Goal: Task Accomplishment & Management: Manage account settings

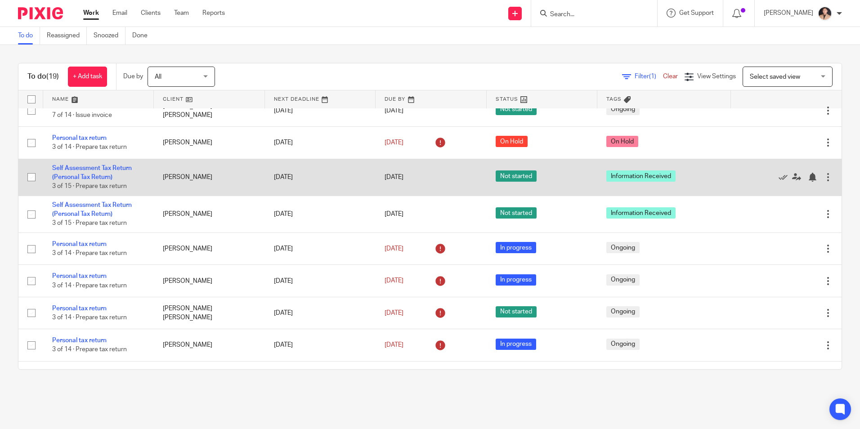
scroll to position [360, 0]
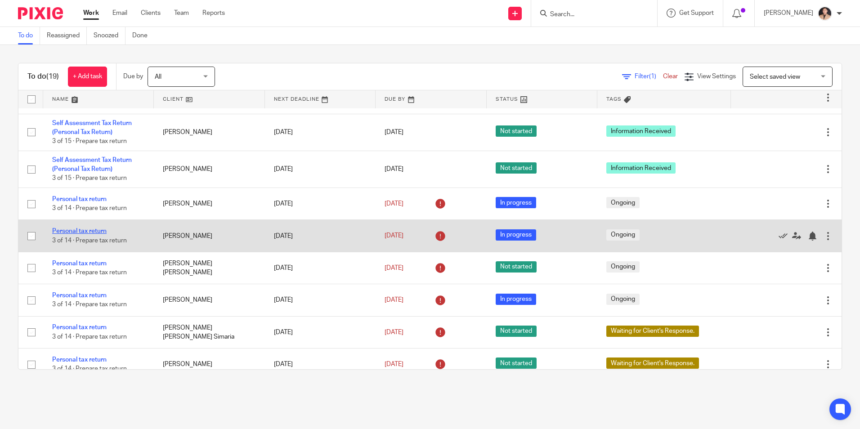
click at [84, 232] on link "Personal tax return" at bounding box center [79, 231] width 54 height 6
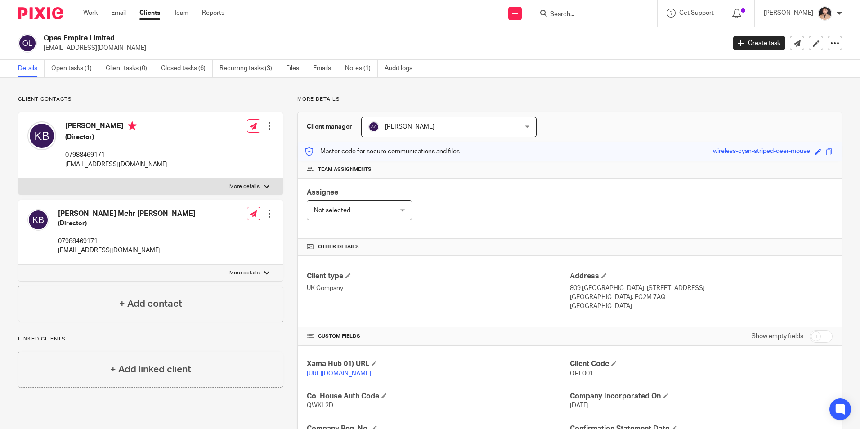
drag, startPoint x: 718, startPoint y: 105, endPoint x: 724, endPoint y: 108, distance: 7.4
click at [718, 105] on div "More details Client manager Arpana Adhikari Arpana Adhikari Aarshika Awale Aayu…" at bounding box center [562, 350] width 558 height 508
click at [433, 183] on div "Assignee Not selected Not selected Not selected Aarshika Awale Aayush Niraula A…" at bounding box center [570, 208] width 544 height 61
click at [541, 177] on div "Team assignments" at bounding box center [570, 169] width 544 height 17
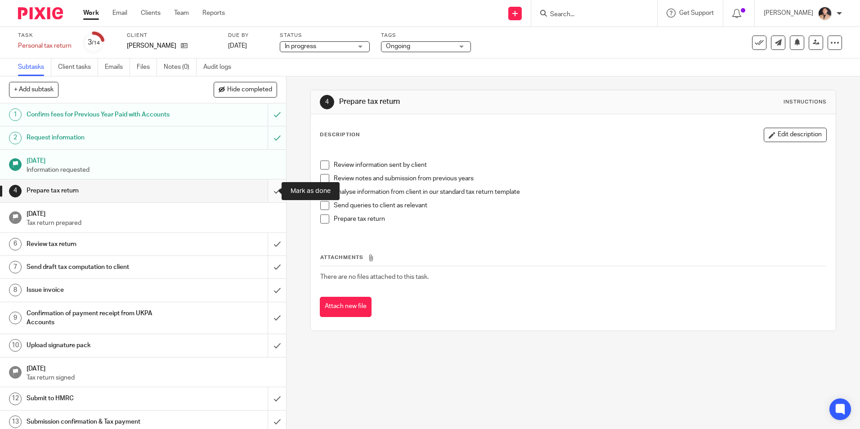
click at [263, 193] on input "submit" at bounding box center [143, 190] width 286 height 22
click at [334, 39] on label "Status" at bounding box center [325, 35] width 90 height 7
click at [329, 47] on span "In progress" at bounding box center [318, 46] width 67 height 9
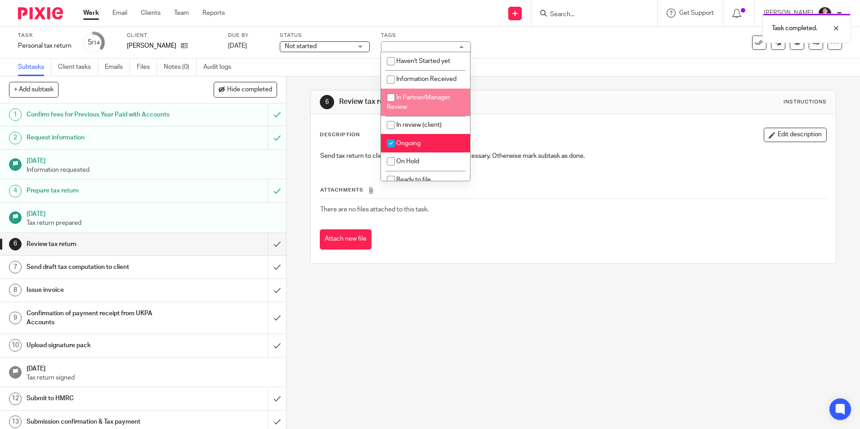
click at [424, 107] on li "In Partner/Manager Review" at bounding box center [425, 102] width 89 height 27
checkbox input "true"
drag, startPoint x: 419, startPoint y: 143, endPoint x: 430, endPoint y: 138, distance: 11.7
click at [419, 143] on span "Ongoing" at bounding box center [408, 143] width 24 height 6
checkbox input "false"
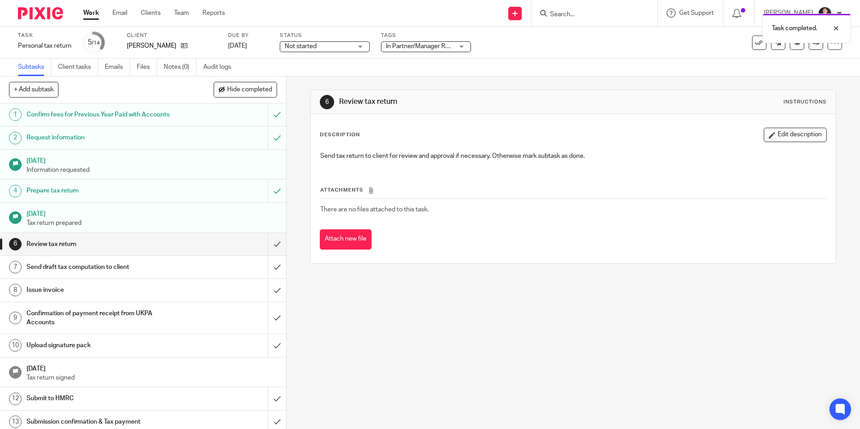
click at [525, 87] on div "6 Review tax return Instructions Description Edit description Send tax return t…" at bounding box center [572, 176] width 525 height 201
click at [330, 45] on span "Not started" at bounding box center [318, 46] width 67 height 9
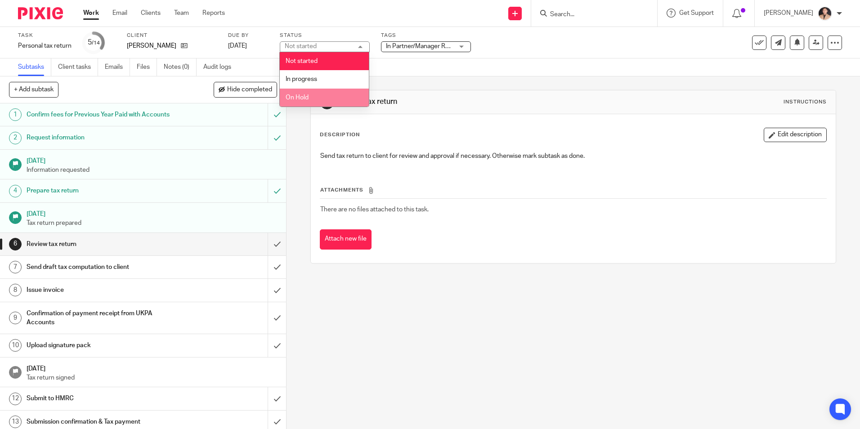
click at [322, 98] on li "On Hold" at bounding box center [324, 98] width 89 height 18
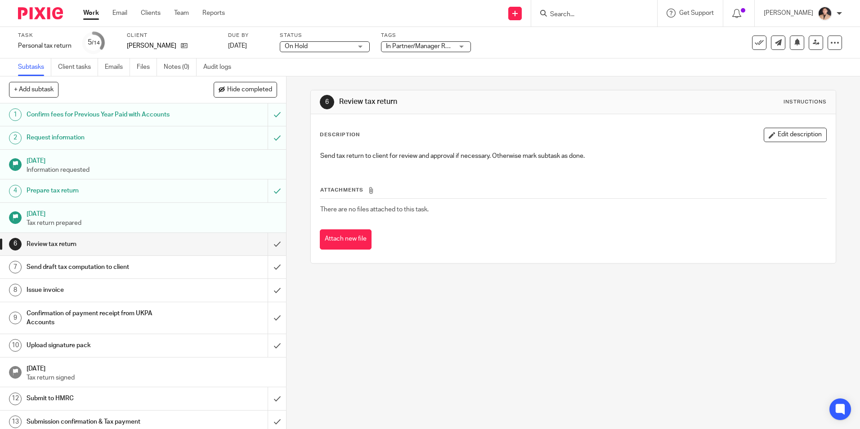
drag, startPoint x: 315, startPoint y: 57, endPoint x: 317, endPoint y: 50, distance: 7.3
click at [315, 56] on div "Task Personal tax return Save Personal tax return 5 /14 Client Sanjeev Kumar Du…" at bounding box center [430, 42] width 860 height 31
click at [317, 49] on span "On Hold" at bounding box center [318, 46] width 67 height 9
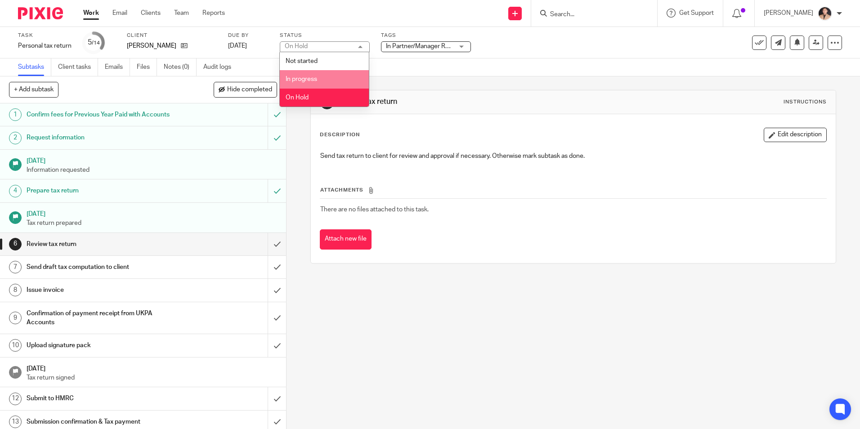
click at [304, 80] on span "In progress" at bounding box center [301, 79] width 31 height 6
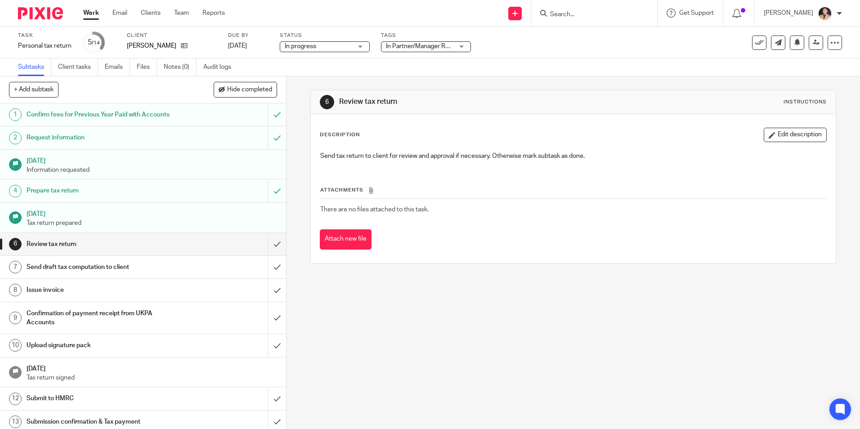
click at [416, 70] on div "Subtasks Client tasks Emails Files Notes (0) Audit logs" at bounding box center [430, 67] width 860 height 18
click at [808, 46] on link at bounding box center [815, 43] width 14 height 14
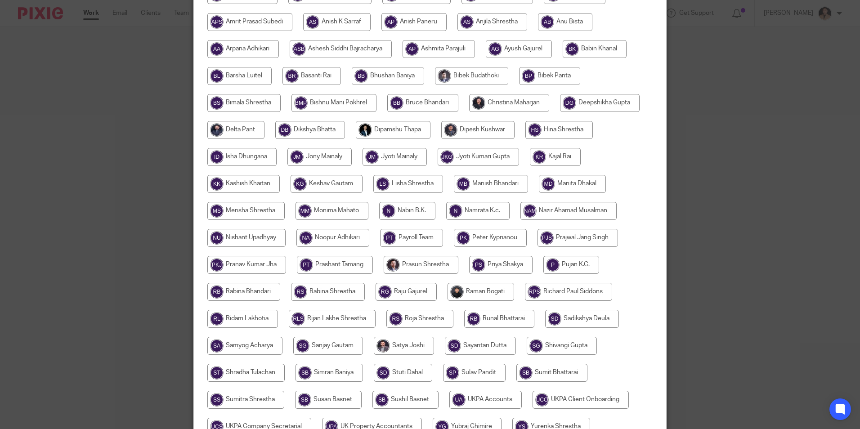
scroll to position [222, 0]
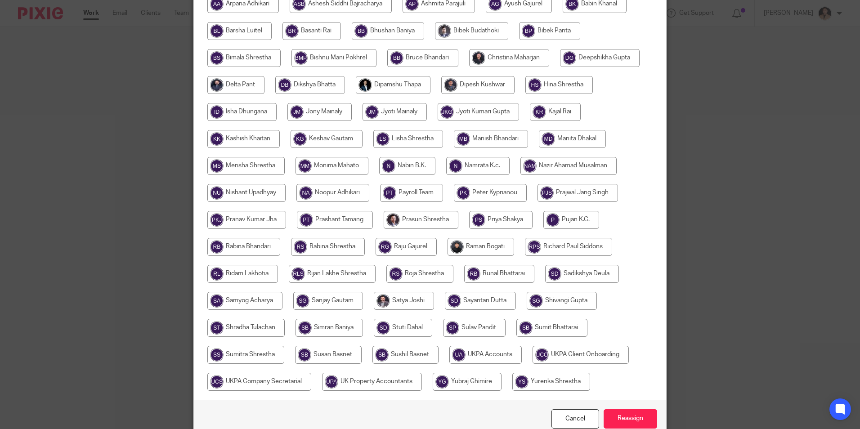
click at [347, 137] on input "radio" at bounding box center [326, 139] width 72 height 18
radio input "true"
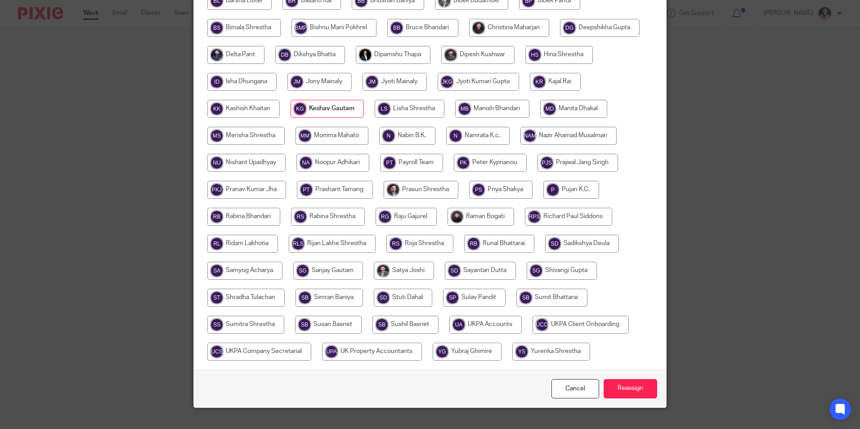
scroll to position [267, 0]
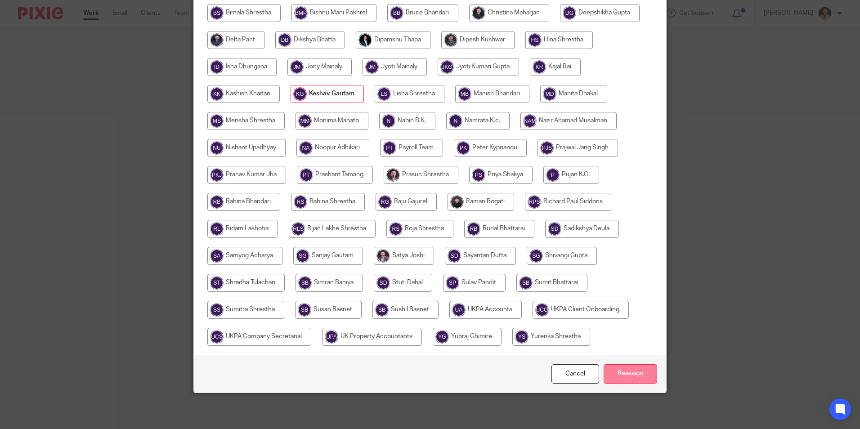
click at [620, 367] on input "Reassign" at bounding box center [630, 373] width 54 height 19
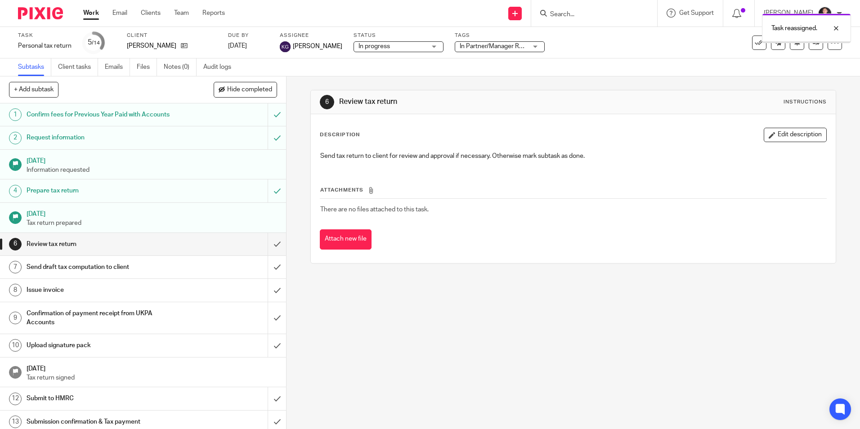
click at [559, 279] on div "6 Review tax return Instructions Description Edit description Send tax return t…" at bounding box center [572, 252] width 573 height 352
click at [95, 12] on link "Work" at bounding box center [91, 13] width 16 height 9
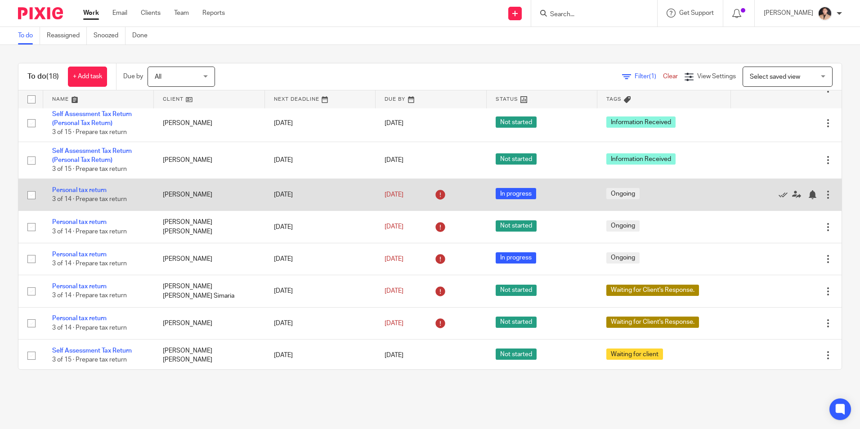
scroll to position [371, 0]
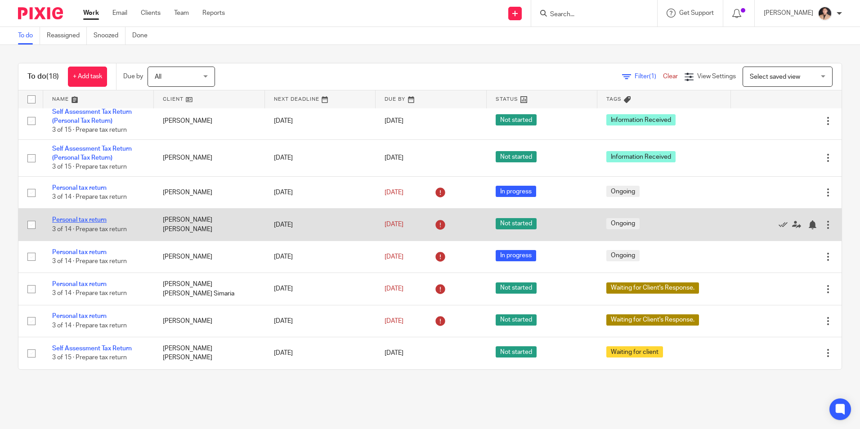
click at [91, 219] on link "Personal tax return" at bounding box center [79, 220] width 54 height 6
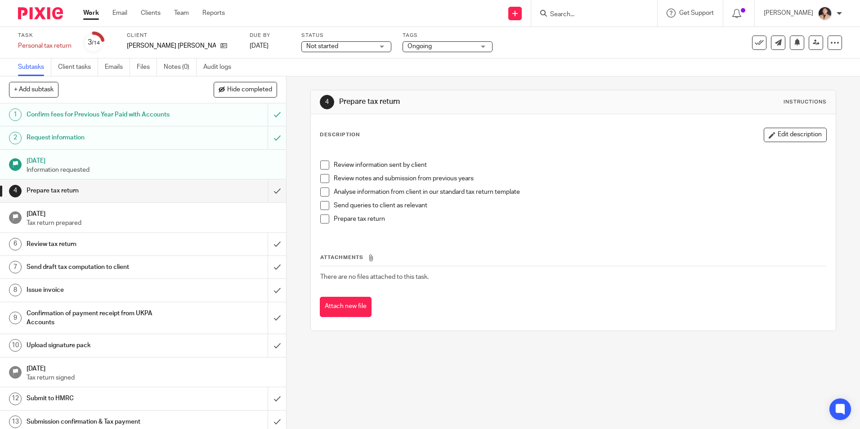
click at [356, 45] on div "Not started Not started" at bounding box center [346, 46] width 90 height 11
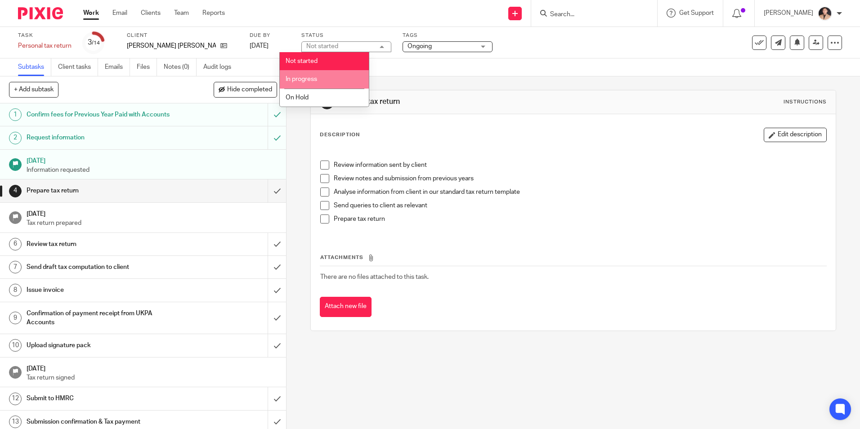
click at [343, 76] on li "In progress" at bounding box center [324, 79] width 89 height 18
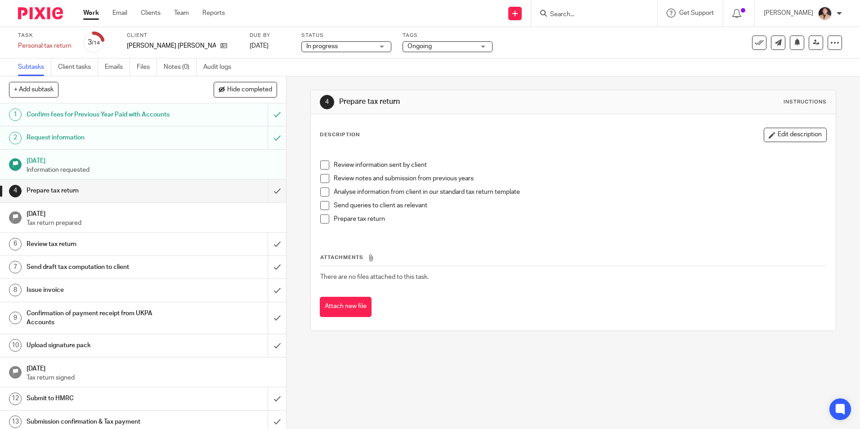
click at [408, 54] on div "Task Personal tax return Save Personal tax return 3 /14 Client [PERSON_NAME] [P…" at bounding box center [430, 42] width 860 height 31
click at [419, 45] on span "Ongoing" at bounding box center [440, 46] width 67 height 9
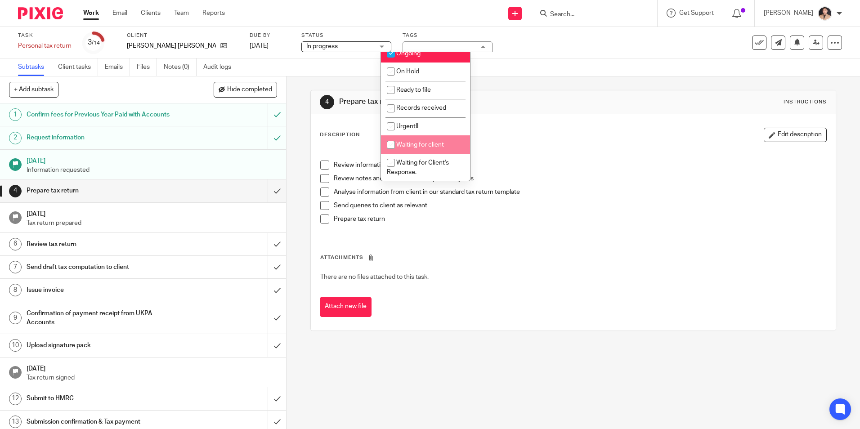
scroll to position [45, 0]
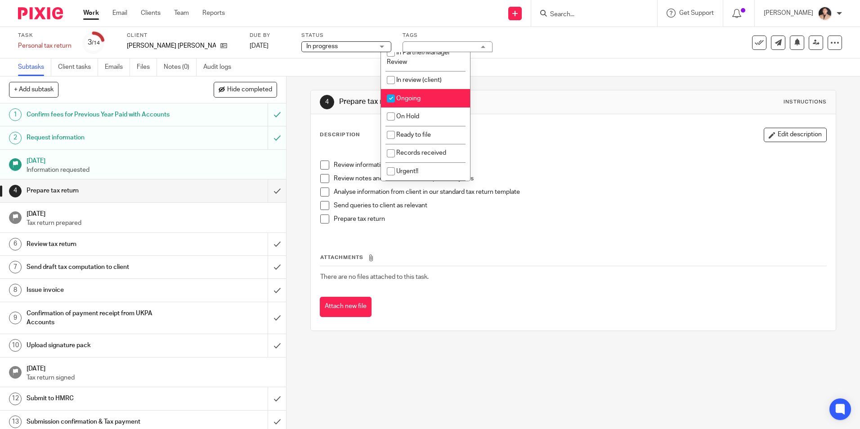
click at [422, 103] on li "Ongoing" at bounding box center [425, 98] width 89 height 18
checkbox input "false"
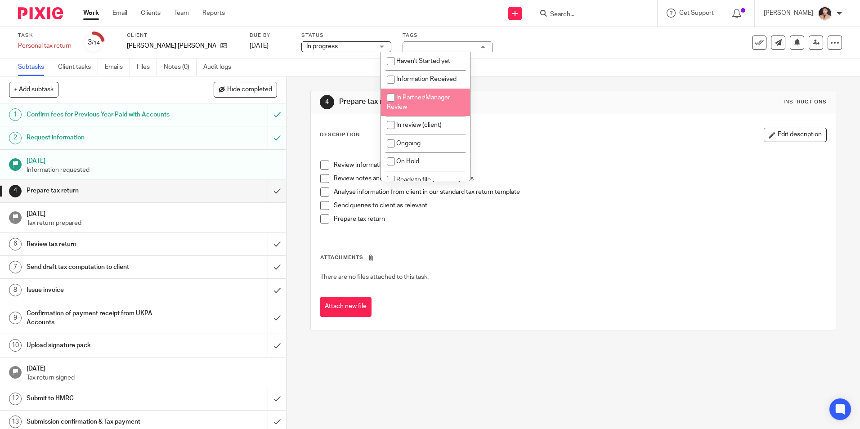
drag, startPoint x: 414, startPoint y: 101, endPoint x: 502, endPoint y: 70, distance: 93.3
click at [414, 101] on li "In Partner/Manager Review" at bounding box center [425, 102] width 89 height 27
checkbox input "true"
click at [534, 57] on div "Task Personal tax return Save Personal tax return 3 /14 Client Sumita Meghraj P…" at bounding box center [430, 42] width 860 height 31
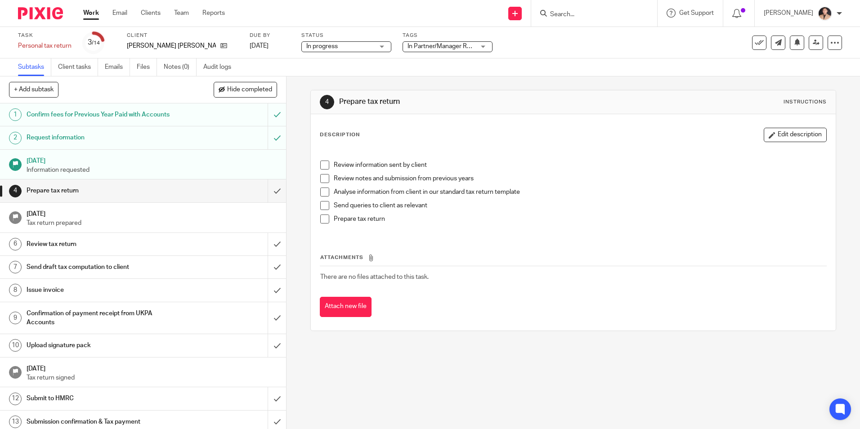
click at [251, 195] on link "4 Prepare tax return" at bounding box center [134, 190] width 268 height 22
click at [264, 193] on input "submit" at bounding box center [143, 190] width 286 height 22
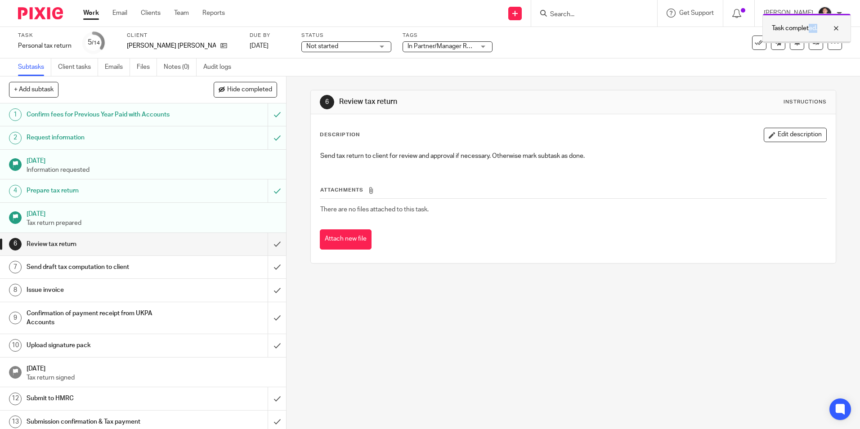
click at [809, 42] on div "Task completed." at bounding box center [806, 28] width 89 height 30
click at [352, 46] on div "Not started Not started" at bounding box center [346, 46] width 90 height 11
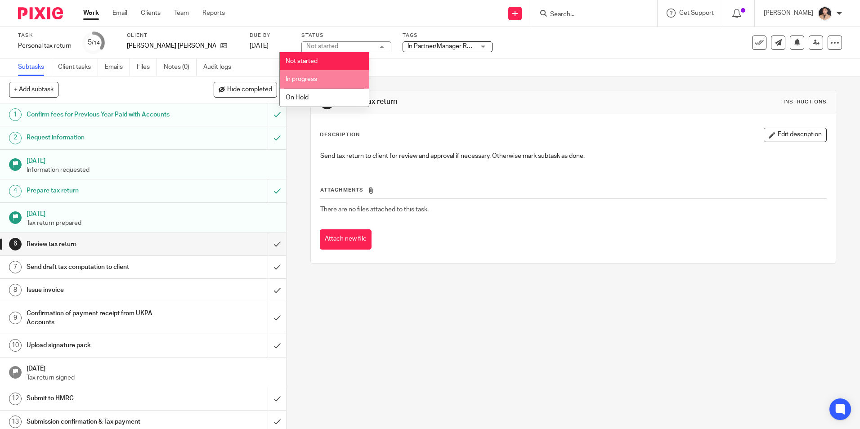
click at [325, 78] on li "In progress" at bounding box center [324, 79] width 89 height 18
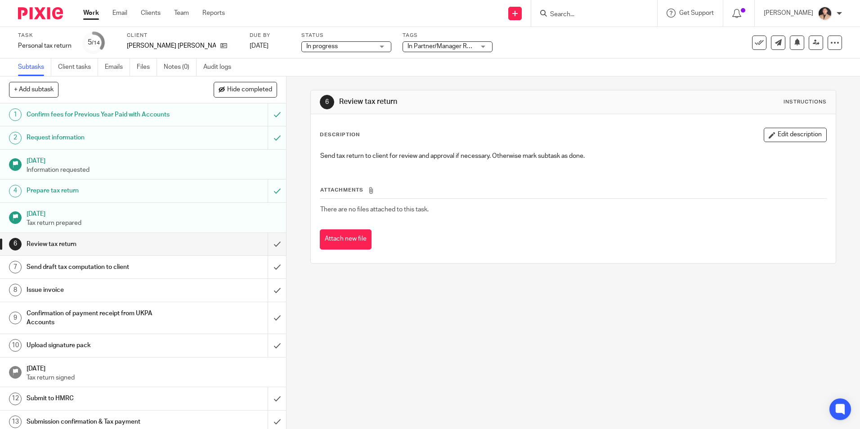
click at [537, 68] on div "Subtasks Client tasks Emails Files Notes (0) Audit logs" at bounding box center [430, 67] width 860 height 18
click at [808, 39] on link at bounding box center [815, 43] width 14 height 14
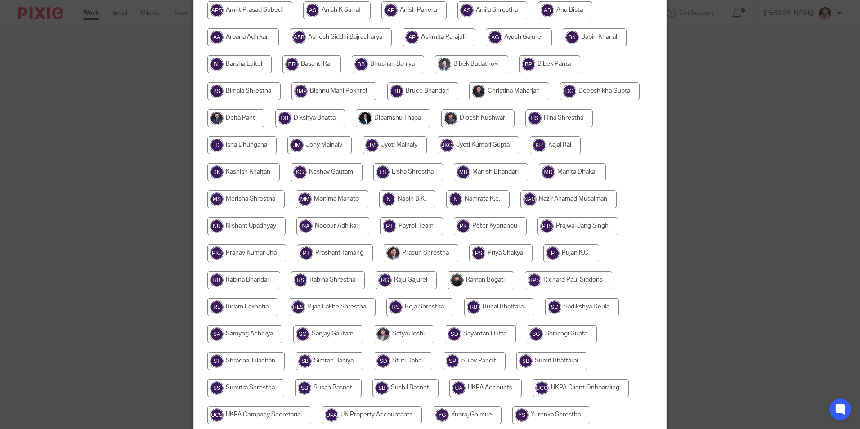
scroll to position [177, 0]
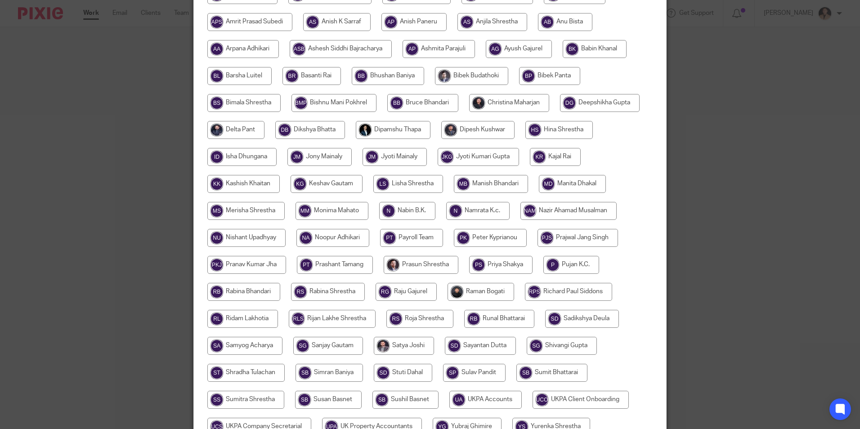
click at [316, 186] on input "radio" at bounding box center [326, 184] width 72 height 18
radio input "true"
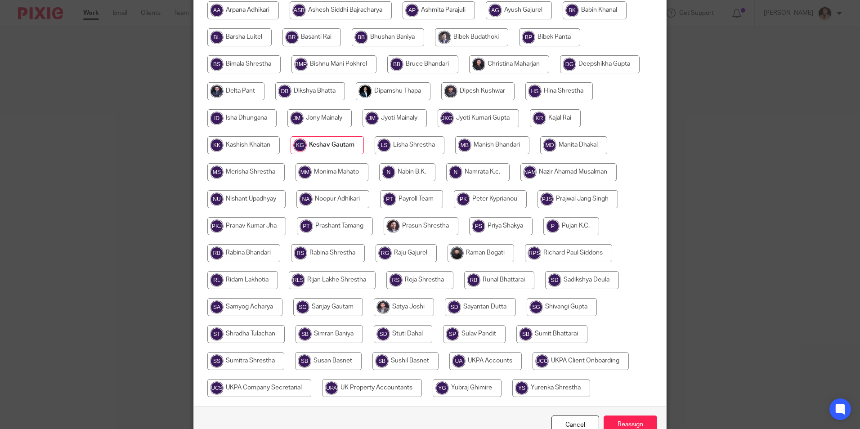
scroll to position [267, 0]
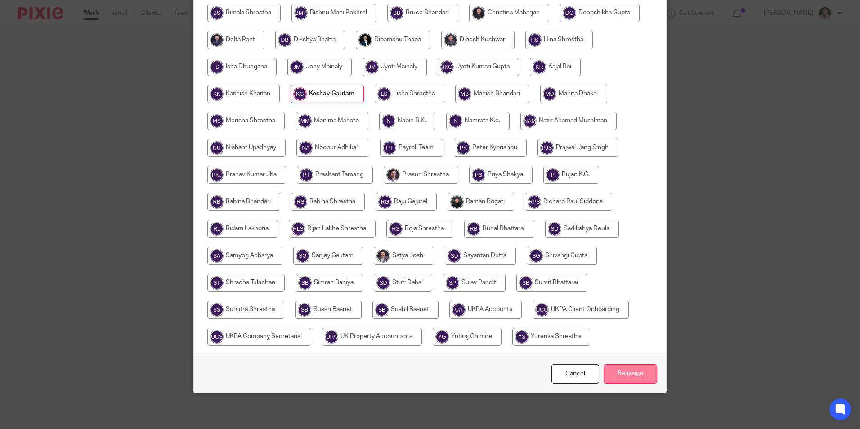
click at [621, 378] on input "Reassign" at bounding box center [630, 373] width 54 height 19
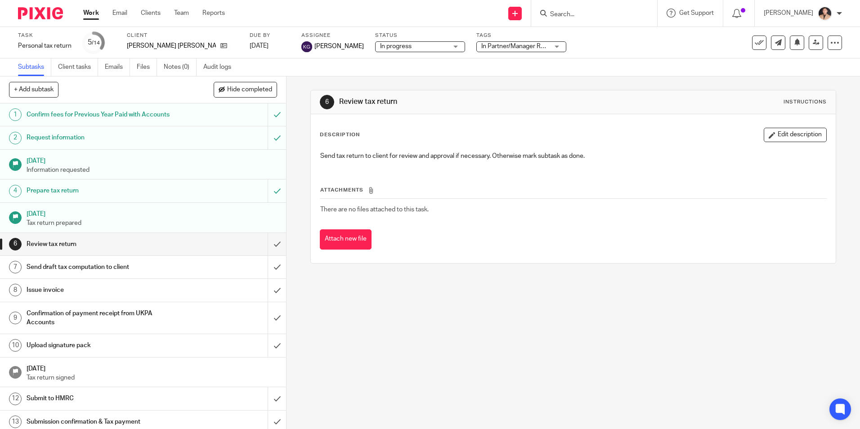
click at [91, 8] on div "Work Email Clients Team Reports Work Email Clients Team Reports Settings" at bounding box center [156, 13] width 164 height 27
click at [90, 8] on div "Work Email Clients Team Reports Work Email Clients Team Reports Settings" at bounding box center [156, 13] width 164 height 27
drag, startPoint x: 90, startPoint y: 8, endPoint x: 194, endPoint y: 55, distance: 114.1
click at [194, 56] on div "Task Personal tax return Save Personal tax return 5 /14 Client Sumita Meghraj P…" at bounding box center [430, 42] width 860 height 31
click at [90, 6] on div "Work Email Clients Team Reports Work Email Clients Team Reports Settings" at bounding box center [156, 13] width 164 height 27
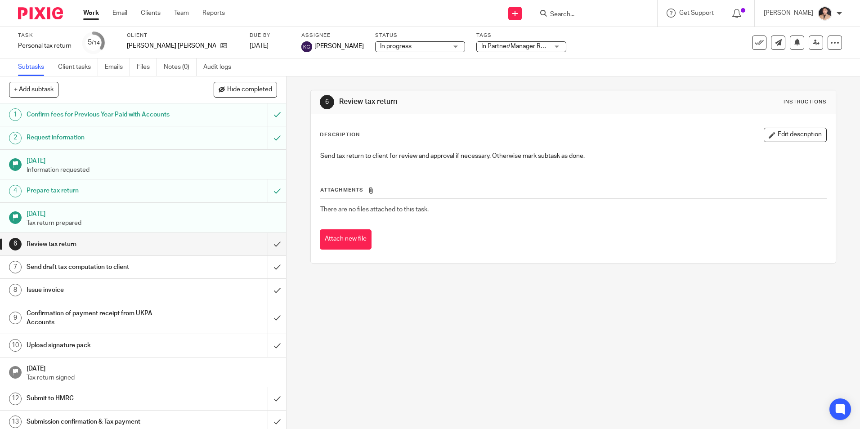
drag, startPoint x: 94, startPoint y: 9, endPoint x: 107, endPoint y: 16, distance: 14.3
click at [94, 10] on link "Work" at bounding box center [91, 13] width 16 height 9
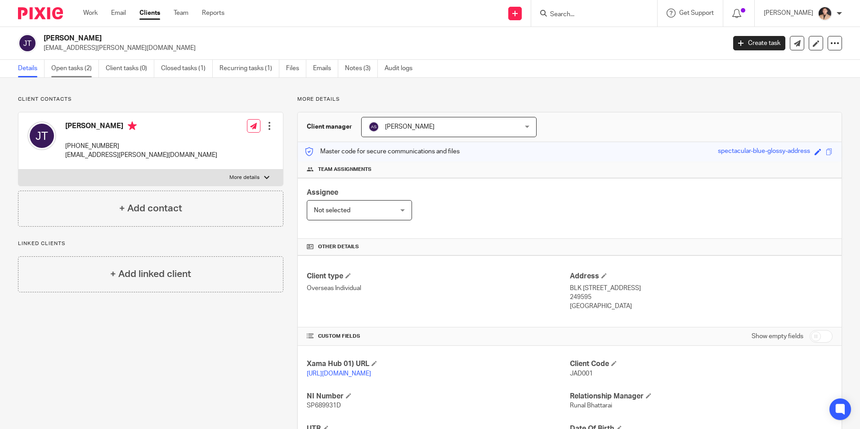
click at [95, 71] on link "Open tasks (2)" at bounding box center [75, 69] width 48 height 18
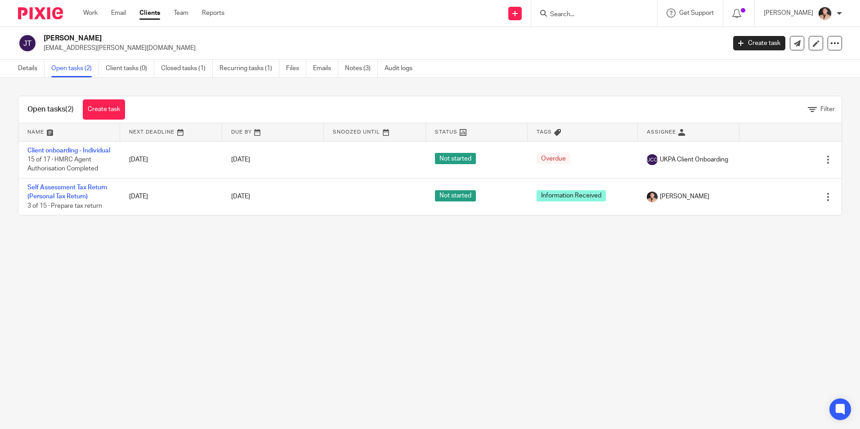
click at [433, 303] on main "[PERSON_NAME] [EMAIL_ADDRESS][PERSON_NAME][DOMAIN_NAME] Create task Update from…" at bounding box center [430, 214] width 860 height 429
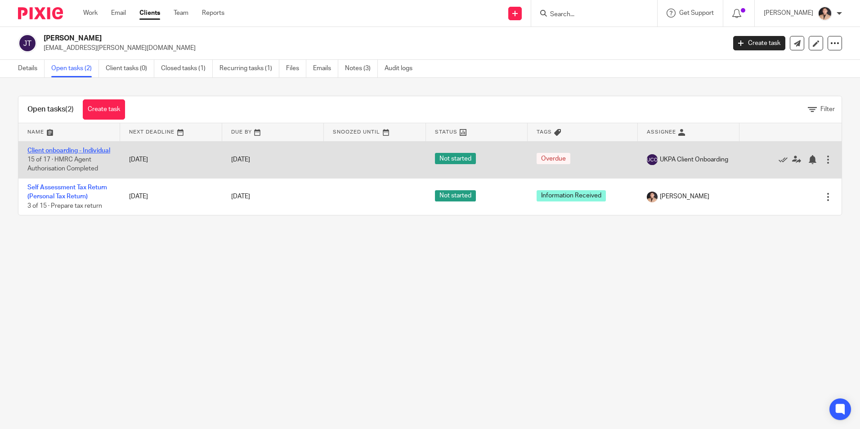
click at [46, 153] on link "Client onboarding - Individual" at bounding box center [68, 150] width 83 height 6
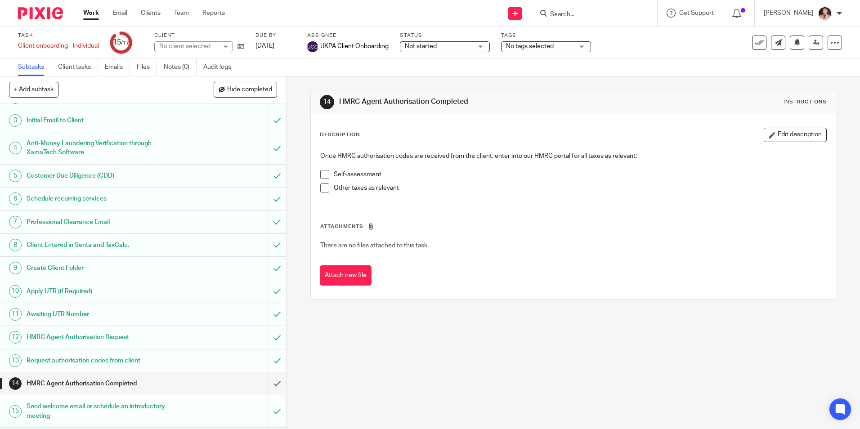
scroll to position [85, 0]
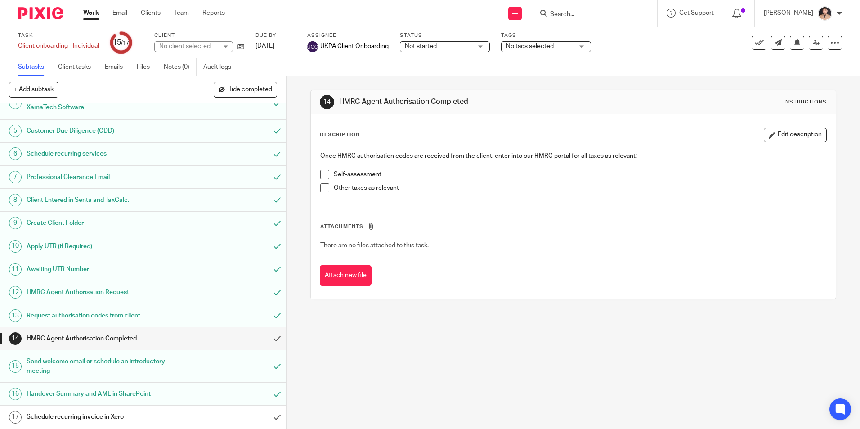
click at [415, 385] on div "14 HMRC Agent Authorisation Completed Instructions Description Edit description…" at bounding box center [572, 252] width 573 height 352
click at [92, 13] on link "Work" at bounding box center [91, 13] width 16 height 9
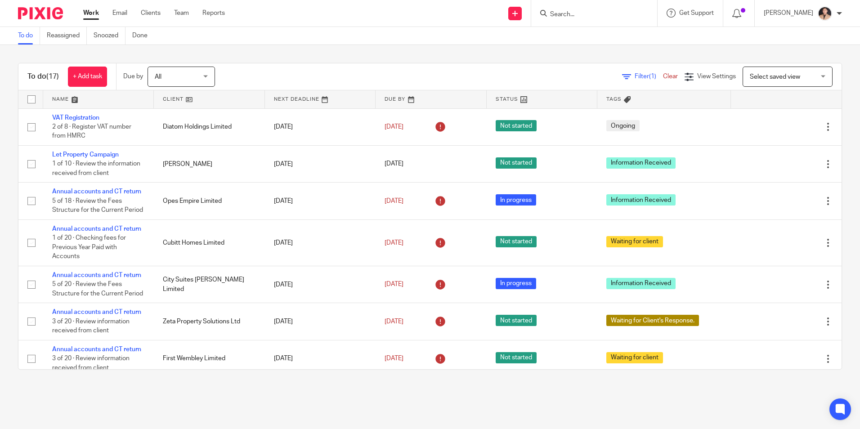
click at [90, 16] on link "Work" at bounding box center [91, 13] width 16 height 9
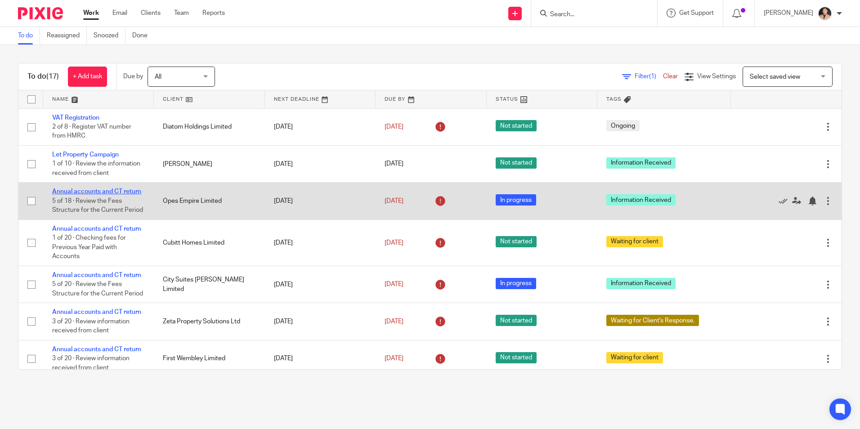
click at [81, 192] on link "Annual accounts and CT return" at bounding box center [96, 191] width 89 height 6
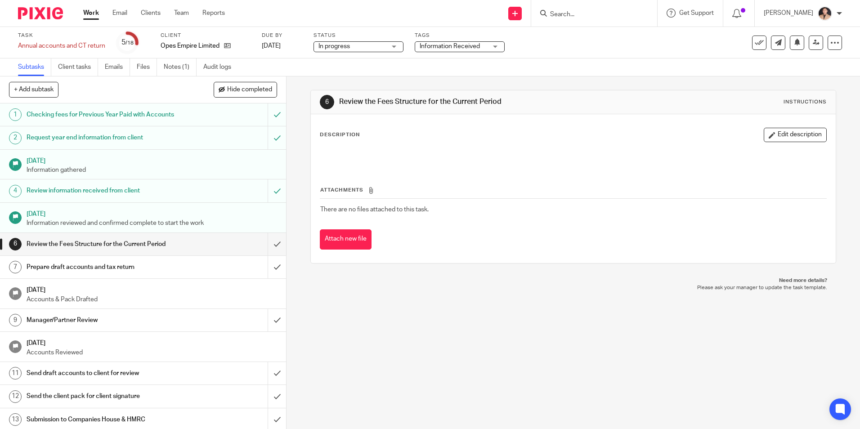
click at [447, 47] on span "Information Received" at bounding box center [449, 46] width 60 height 6
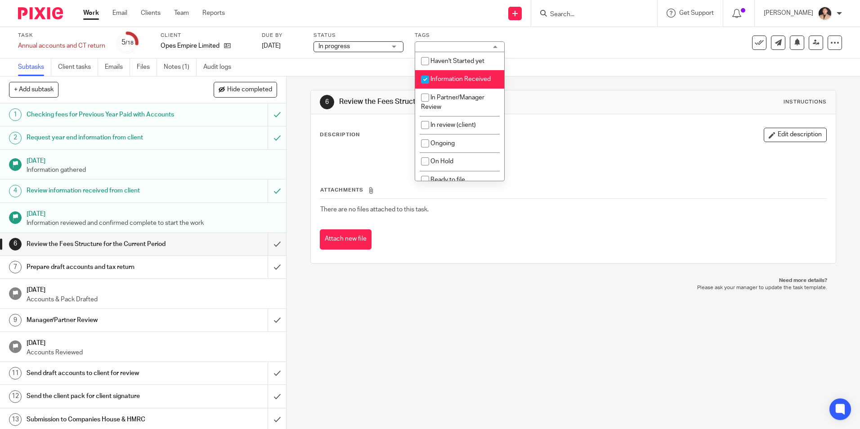
click at [432, 75] on input "checkbox" at bounding box center [424, 79] width 17 height 17
checkbox input "false"
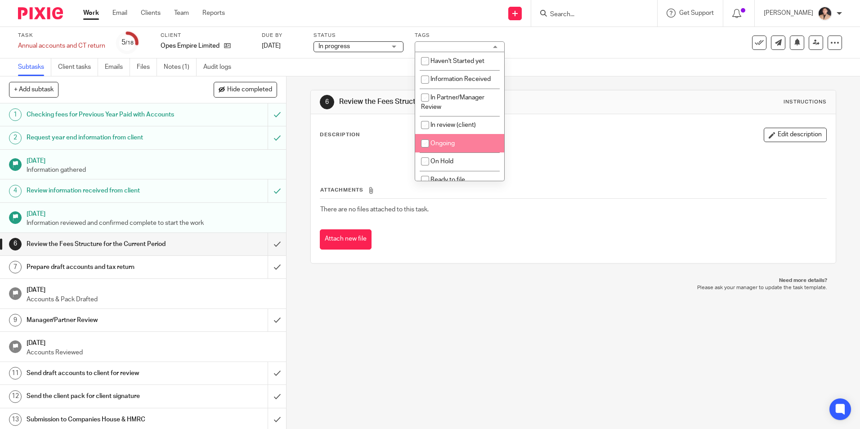
scroll to position [45, 0]
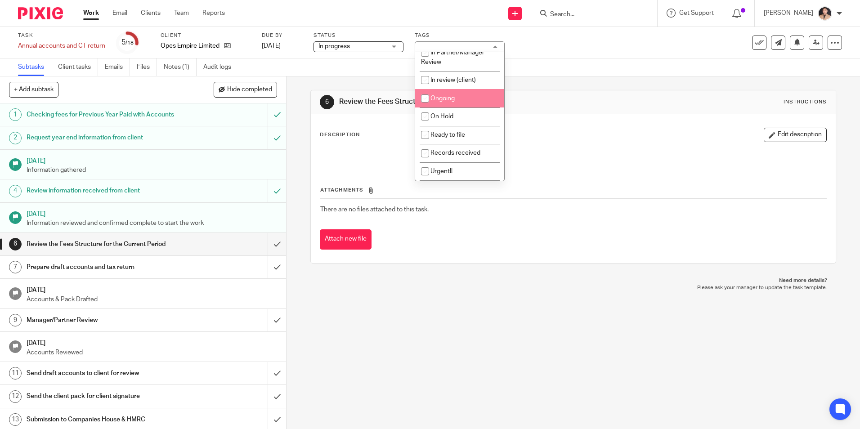
click at [443, 102] on li "Ongoing" at bounding box center [459, 98] width 89 height 18
checkbox input "true"
click at [84, 14] on link "Work" at bounding box center [91, 13] width 16 height 9
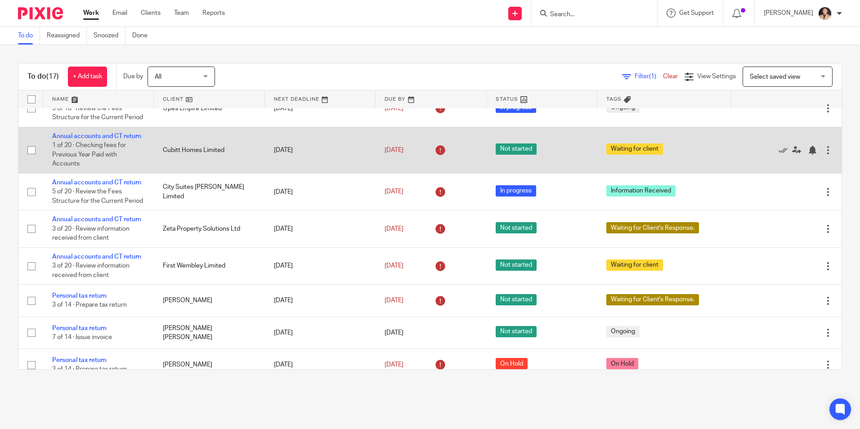
scroll to position [45, 0]
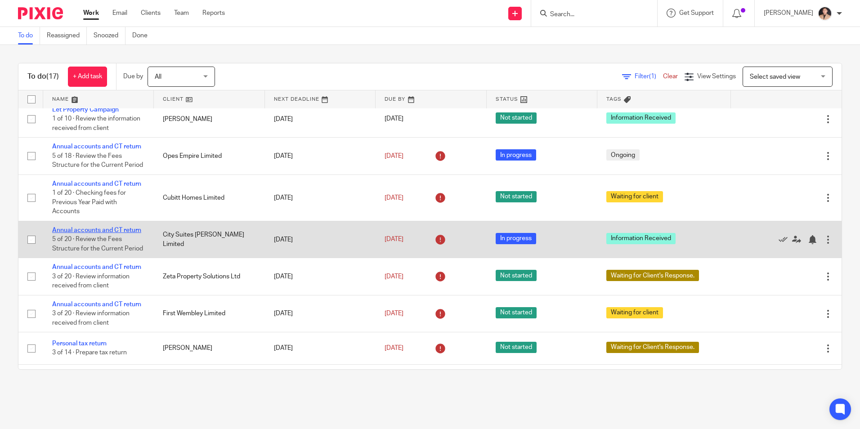
click at [59, 227] on link "Annual accounts and CT return" at bounding box center [96, 230] width 89 height 6
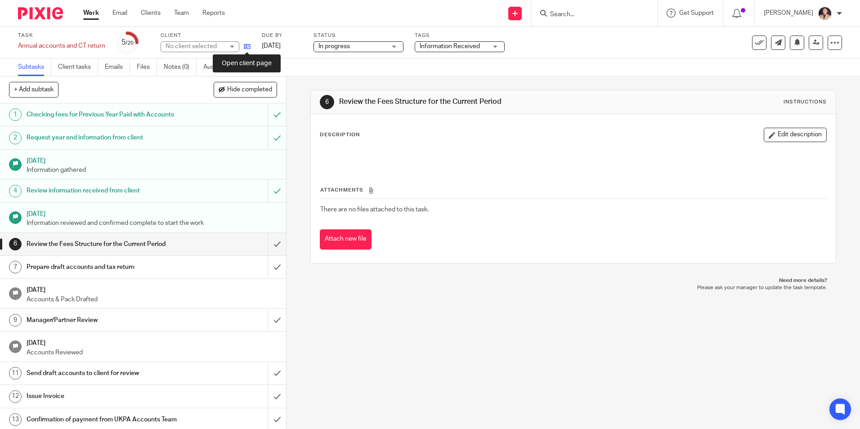
click at [250, 47] on icon at bounding box center [247, 46] width 7 height 7
drag, startPoint x: 264, startPoint y: 238, endPoint x: 266, endPoint y: 264, distance: 25.7
click at [264, 238] on input "submit" at bounding box center [143, 244] width 286 height 22
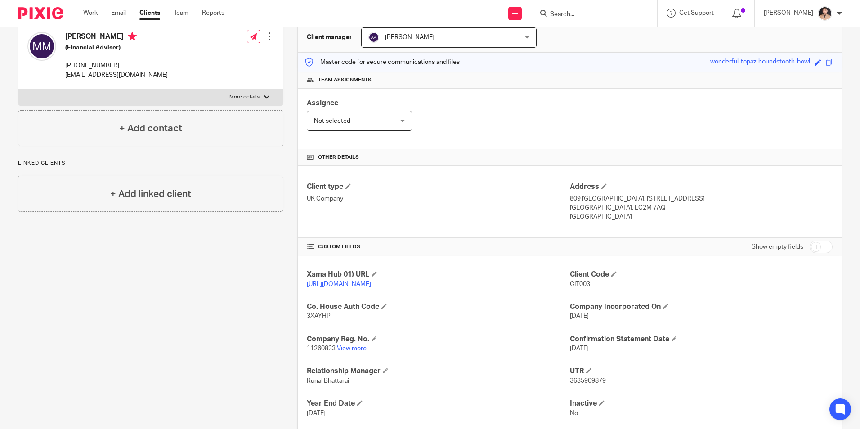
scroll to position [90, 0]
click at [352, 351] on link "View more" at bounding box center [352, 348] width 30 height 6
click at [639, 176] on div "Client type UK Company Address [STREET_ADDRESS] [GEOGRAPHIC_DATA], EC2M 7AQ [GE…" at bounding box center [570, 201] width 544 height 72
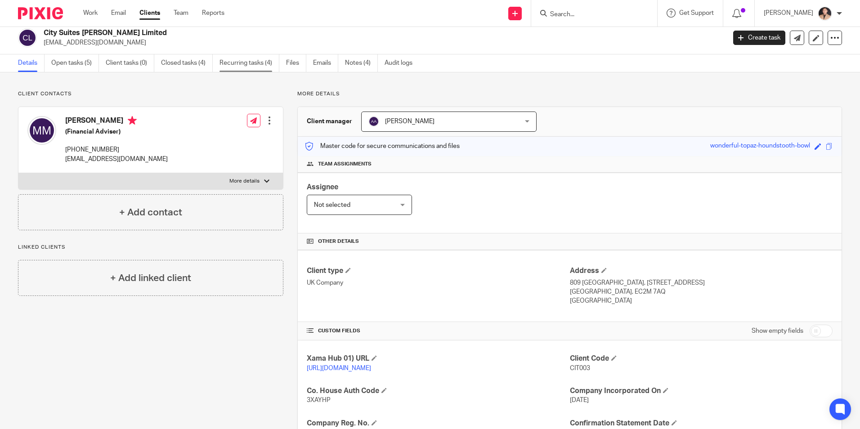
scroll to position [0, 0]
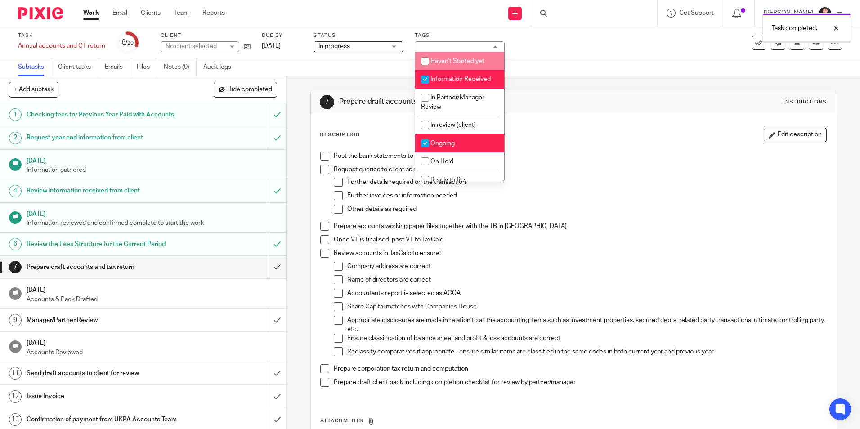
click at [446, 61] on span "Haven't Started yet" at bounding box center [457, 61] width 54 height 6
click at [444, 63] on span "Haven't Started yet" at bounding box center [457, 61] width 54 height 6
checkbox input "false"
click at [445, 81] on span "Information Received" at bounding box center [460, 79] width 60 height 6
checkbox input "false"
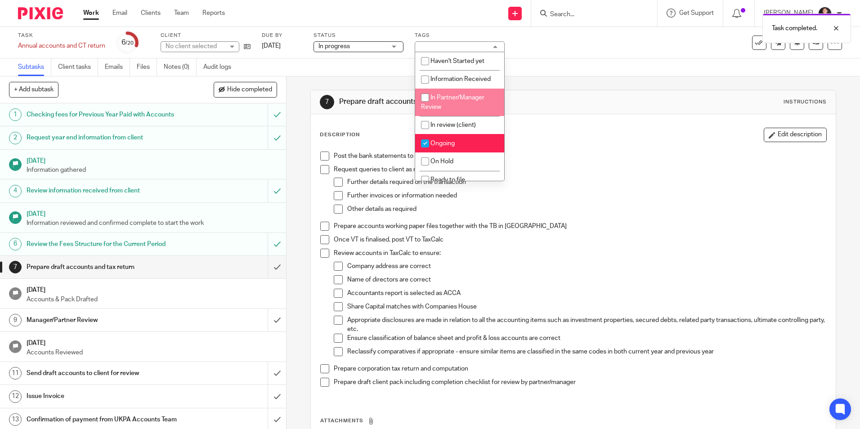
click at [599, 106] on div "7 Prepare draft accounts and tax return Instructions" at bounding box center [573, 102] width 506 height 14
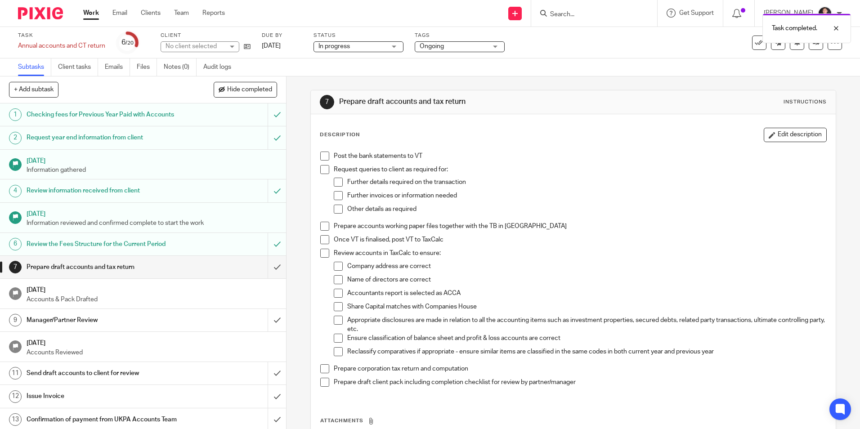
click at [100, 13] on ul "Work Email Clients Team Reports" at bounding box center [160, 13] width 155 height 9
click at [650, 71] on div "Subtasks Client tasks Emails Files Notes (0) Audit logs" at bounding box center [430, 67] width 860 height 18
